Goal: Task Accomplishment & Management: Use online tool/utility

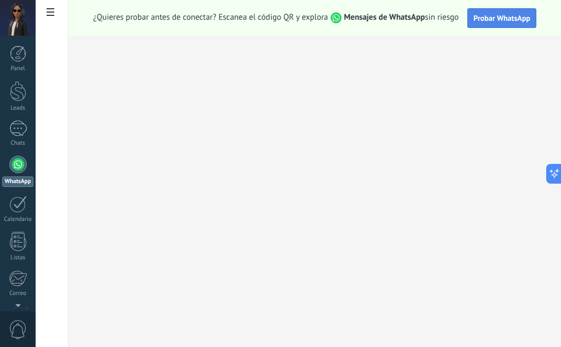
click at [506, 11] on button "Probar WhatsApp" at bounding box center [501, 18] width 69 height 20
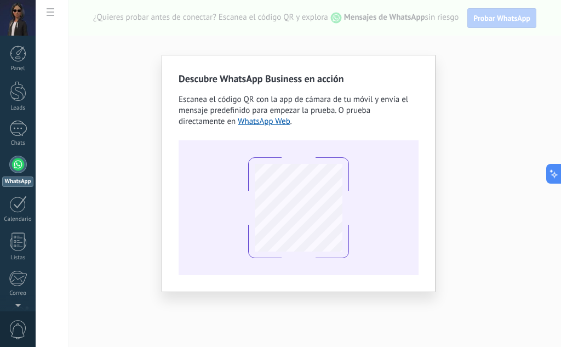
click at [21, 173] on link "WhatsApp" at bounding box center [18, 171] width 36 height 31
click at [16, 138] on link "Chats" at bounding box center [18, 134] width 36 height 26
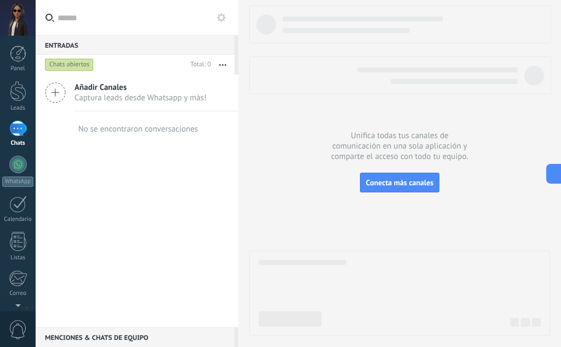
click at [138, 95] on span "Captura leads desde Whatsapp y más!" at bounding box center [141, 98] width 132 height 10
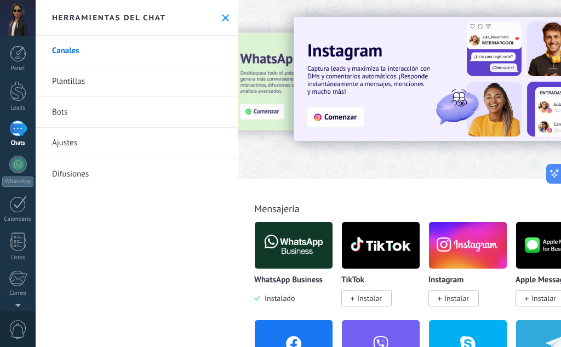
click at [283, 254] on img at bounding box center [294, 245] width 78 height 53
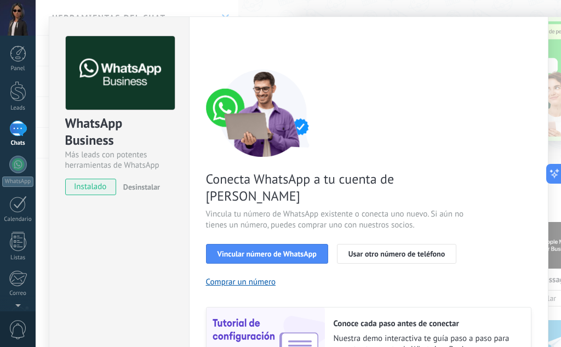
click at [275, 8] on div "WhatsApp Business Más leads con potentes herramientas de WhatsApp instalado Des…" at bounding box center [299, 173] width 526 height 347
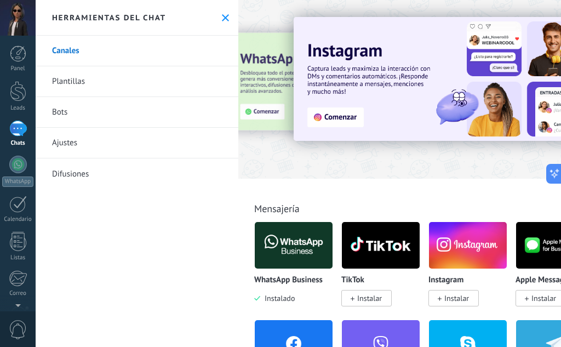
scroll to position [18, 0]
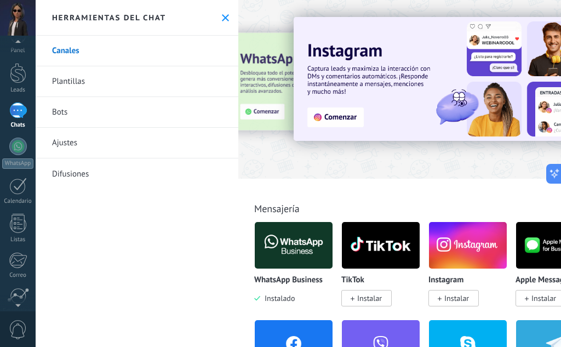
click at [12, 329] on span "0" at bounding box center [18, 329] width 19 height 19
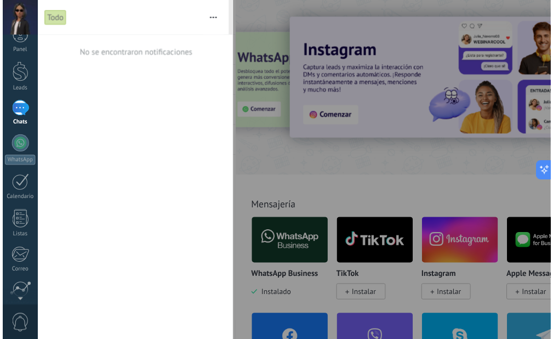
scroll to position [0, 0]
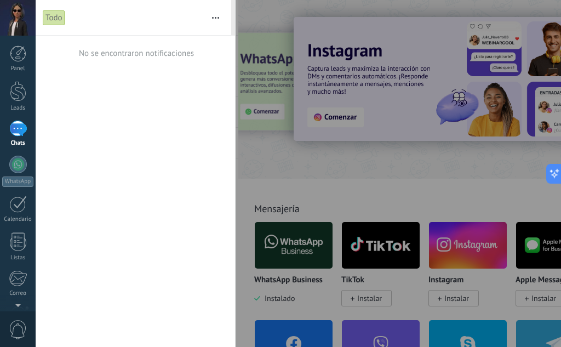
click at [316, 186] on div at bounding box center [280, 173] width 561 height 347
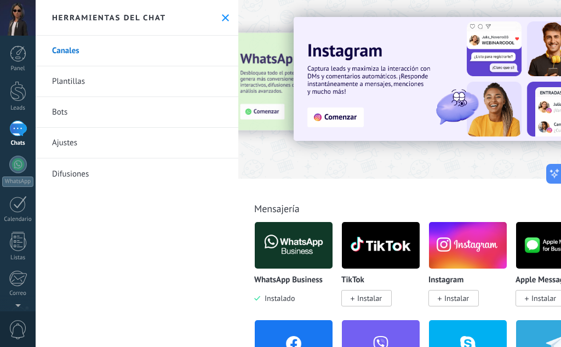
click at [223, 28] on div "Herramientas del chat" at bounding box center [137, 18] width 203 height 36
click at [221, 19] on button at bounding box center [225, 17] width 9 height 9
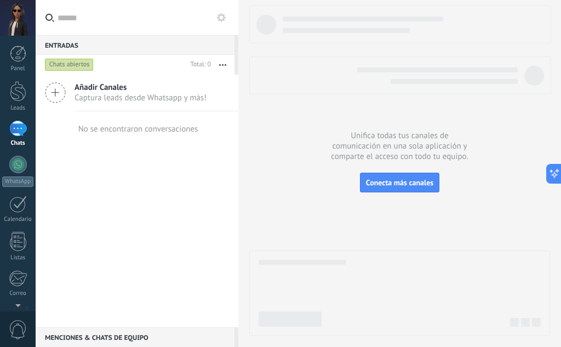
click at [16, 30] on div at bounding box center [18, 18] width 36 height 36
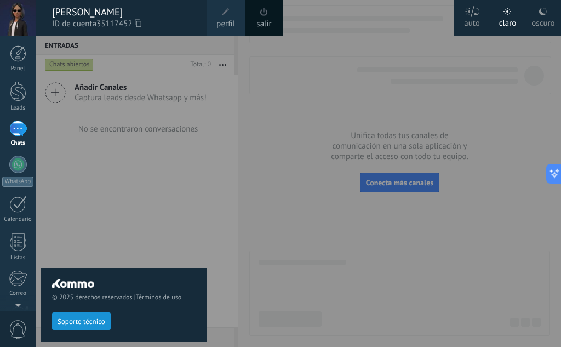
click at [151, 138] on div "© 2025 derechos reservados | Términos de uso Soporte técnico" at bounding box center [124, 191] width 166 height 311
click at [25, 60] on div at bounding box center [18, 53] width 16 height 16
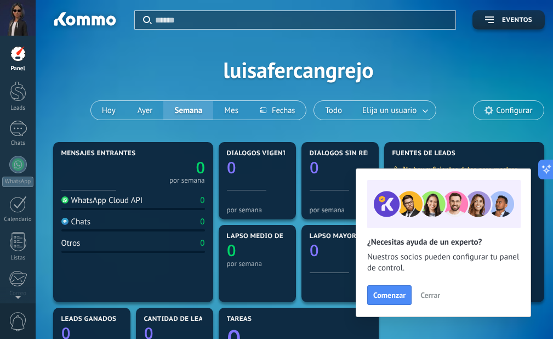
click at [435, 296] on span "Cerrar" at bounding box center [430, 295] width 20 height 8
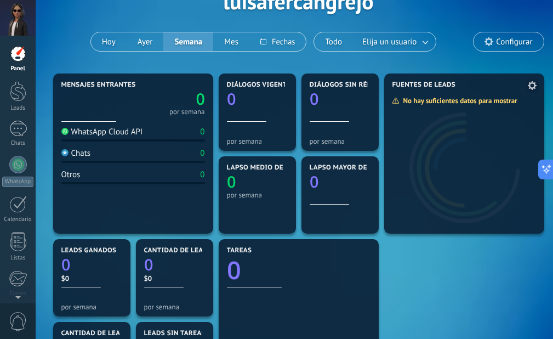
scroll to position [69, 0]
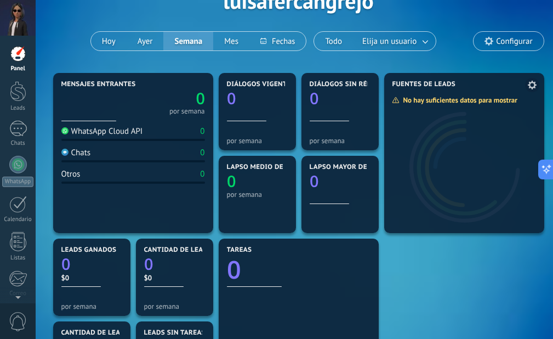
click at [454, 112] on div at bounding box center [464, 161] width 160 height 144
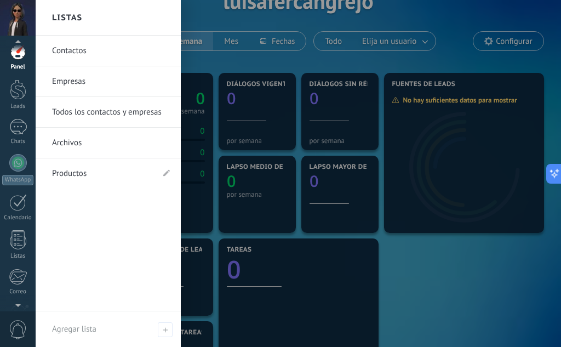
click at [96, 180] on link "Productos" at bounding box center [102, 173] width 101 height 31
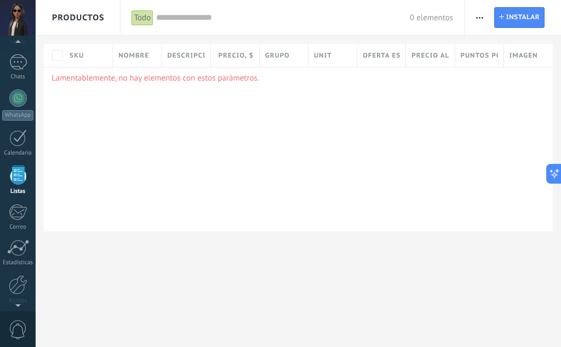
scroll to position [68, 0]
click at [14, 23] on div at bounding box center [18, 18] width 36 height 36
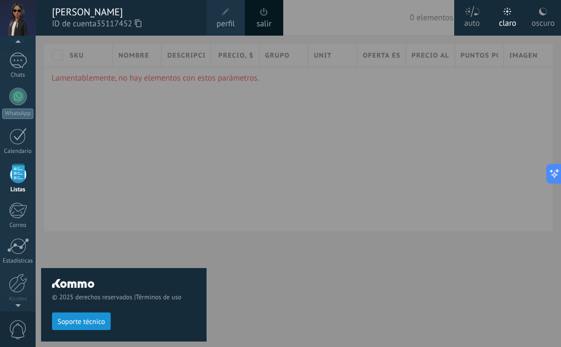
scroll to position [56, 0]
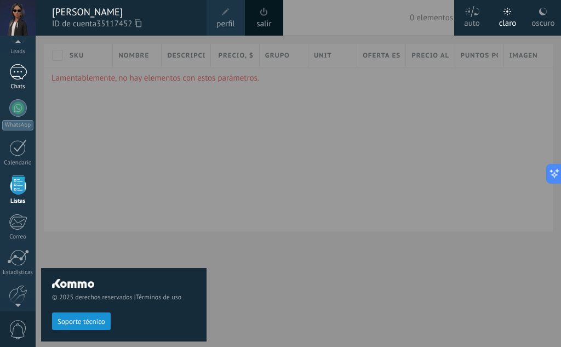
click at [12, 66] on div at bounding box center [18, 72] width 18 height 16
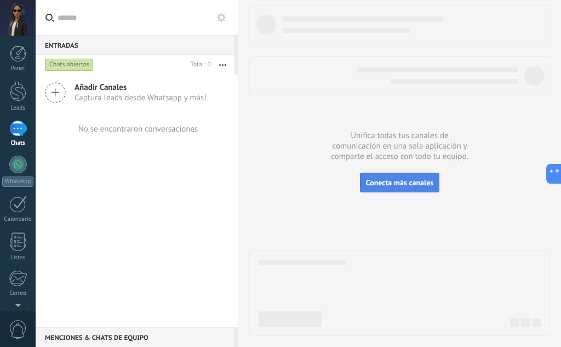
click at [386, 189] on button "Conecta más canales" at bounding box center [399, 183] width 79 height 20
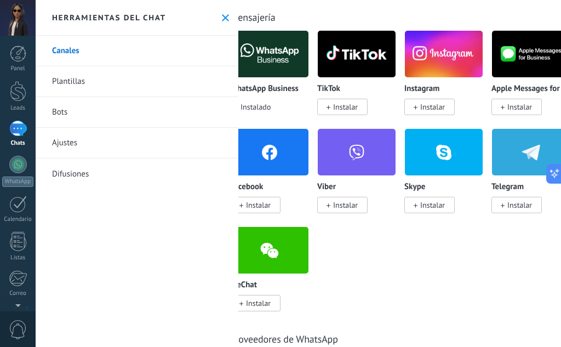
scroll to position [0, 24]
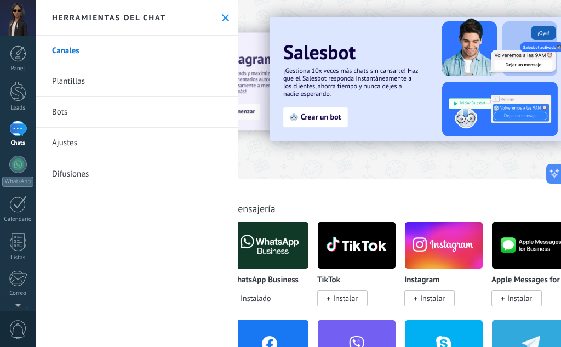
click at [93, 109] on link "Bots" at bounding box center [137, 112] width 203 height 31
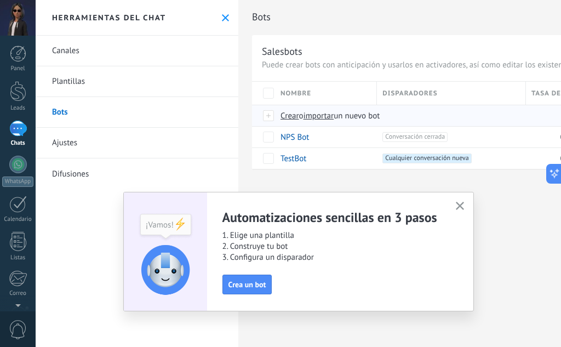
click at [286, 119] on span "Crear" at bounding box center [290, 116] width 19 height 10
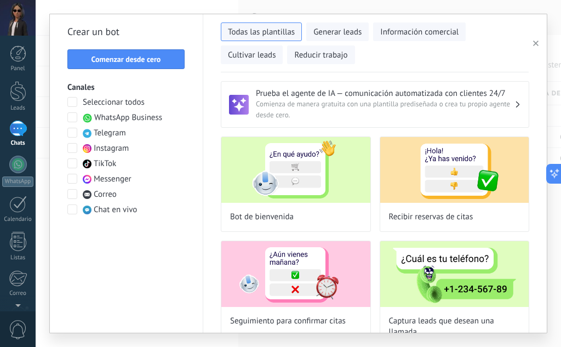
click at [78, 115] on div at bounding box center [72, 117] width 11 height 11
click at [306, 203] on div at bounding box center [295, 170] width 149 height 66
type input "**********"
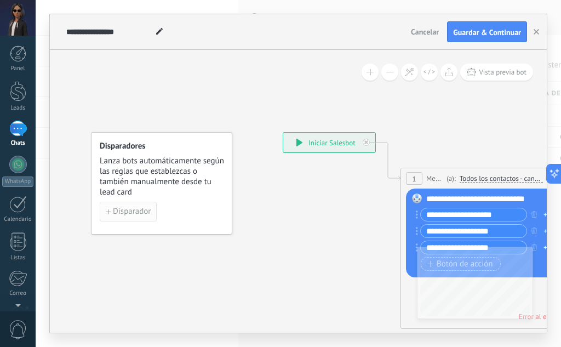
click at [131, 211] on span "Disparador" at bounding box center [132, 212] width 38 height 8
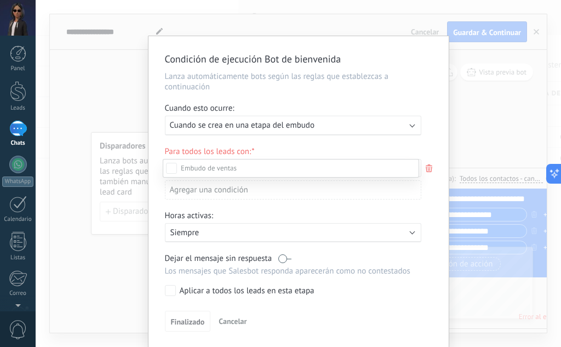
scroll to position [149, 0]
click at [511, 105] on div at bounding box center [299, 173] width 526 height 347
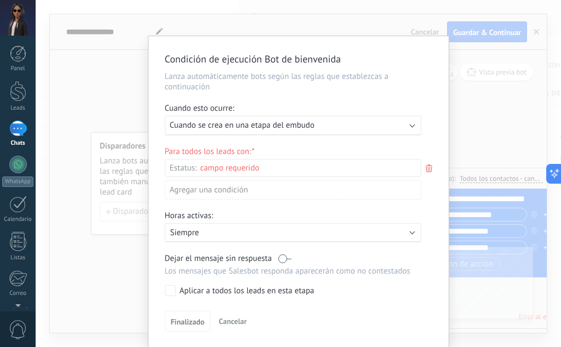
click at [500, 119] on div "Condición de ejecución Bot de bienvenida Lanza automáticamente bots según las r…" at bounding box center [299, 173] width 526 height 347
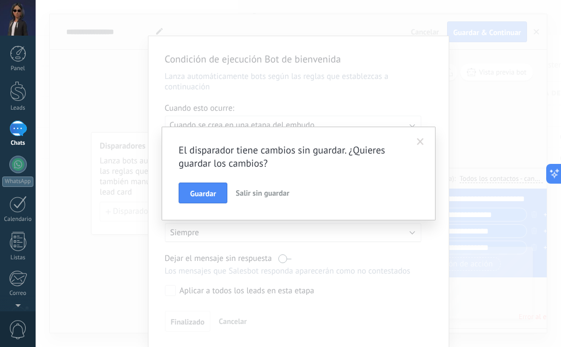
click at [259, 195] on span "Salir sin guardar" at bounding box center [263, 193] width 54 height 10
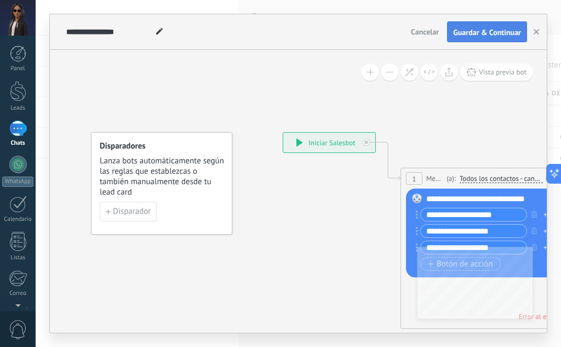
click at [489, 32] on span "Guardar & Continuar" at bounding box center [487, 32] width 68 height 8
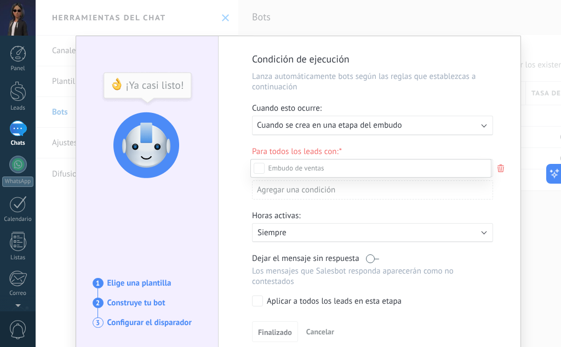
click at [0, 0] on label "Cotización enviada" at bounding box center [0, 0] width 0 height 0
click at [0, 0] on label "Pedido creado" at bounding box center [0, 0] width 0 height 0
click at [0, 0] on label "Pedido completado" at bounding box center [0, 0] width 0 height 0
click at [0, 0] on label "Pedido enviado – ganado" at bounding box center [0, 0] width 0 height 0
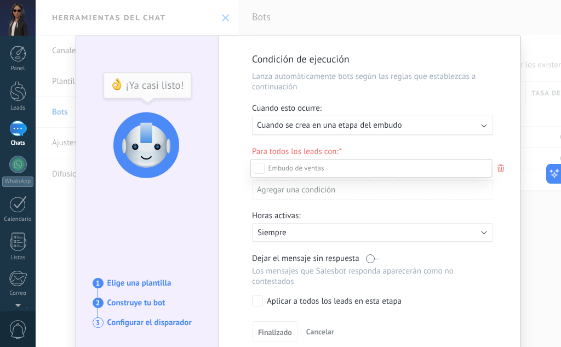
click at [444, 135] on div at bounding box center [299, 173] width 526 height 347
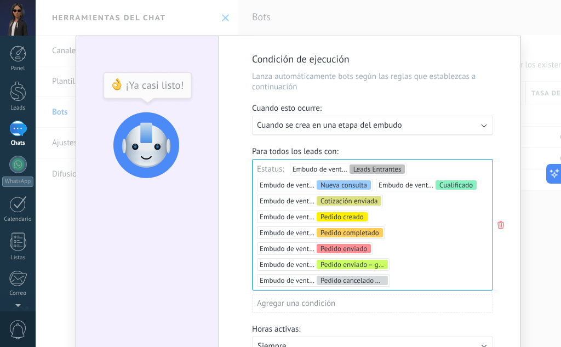
click at [461, 124] on div "Ejecutar: Cuando se crea en una etapa del embudo" at bounding box center [368, 125] width 223 height 10
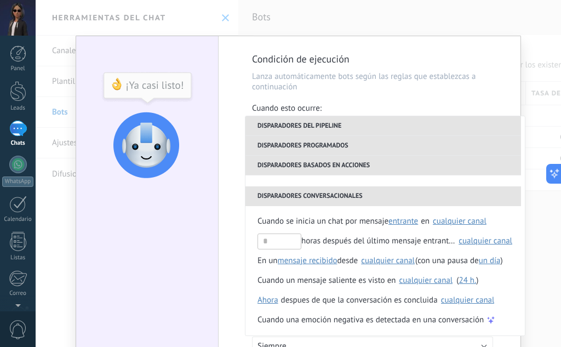
scroll to position [161, 0]
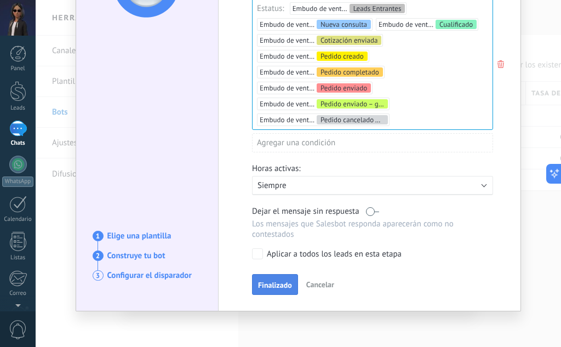
click at [265, 289] on span "Finalizado" at bounding box center [275, 285] width 34 height 8
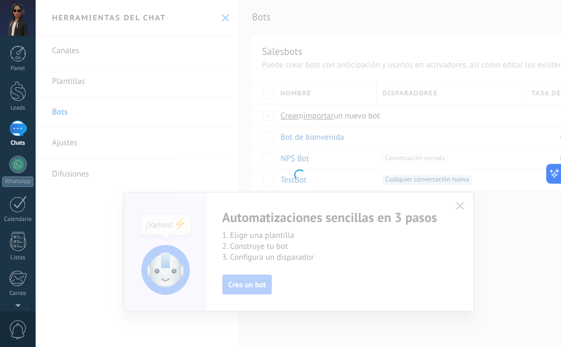
scroll to position [0, 0]
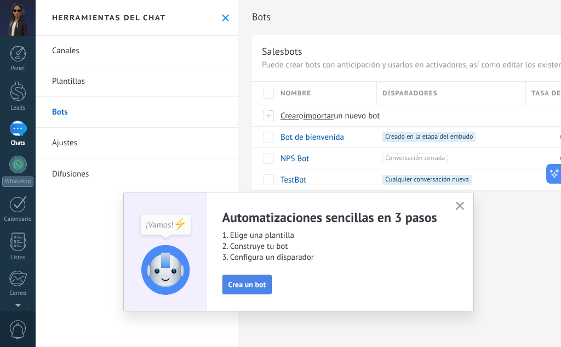
click at [255, 287] on span "Crea un bot" at bounding box center [248, 285] width 38 height 8
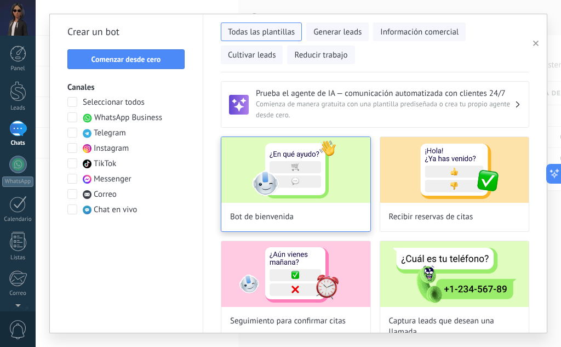
click at [328, 174] on img at bounding box center [295, 170] width 149 height 66
type input "**********"
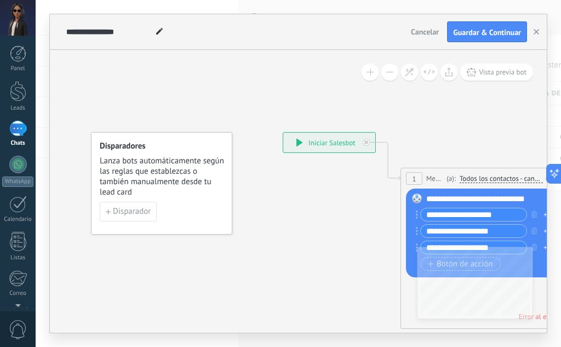
click at [478, 75] on button "Vista previa bot" at bounding box center [496, 72] width 73 height 17
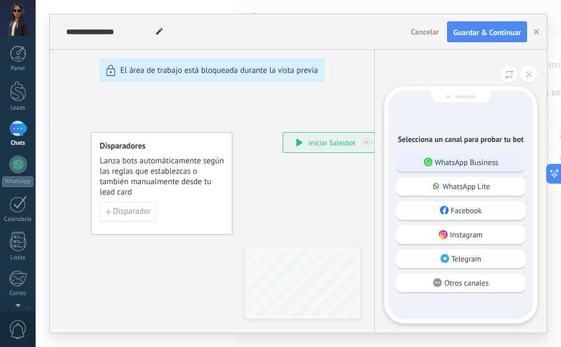
click at [470, 170] on div "WhatsApp Business" at bounding box center [460, 162] width 129 height 19
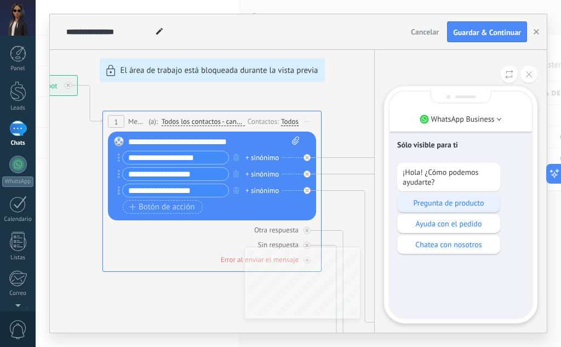
click at [471, 203] on p "Pregunta de producto" at bounding box center [449, 203] width 92 height 10
